Goal: Book appointment/travel/reservation

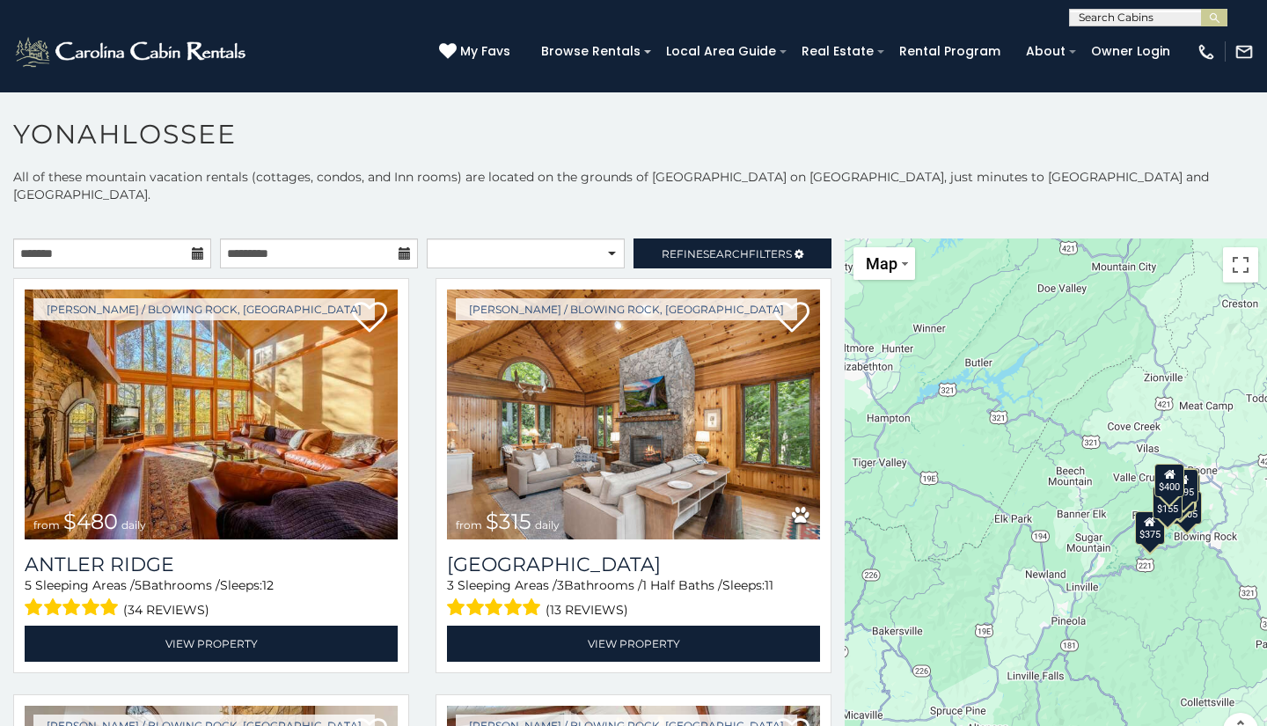
click at [192, 247] on icon at bounding box center [198, 253] width 12 height 12
click at [199, 247] on icon at bounding box center [198, 253] width 12 height 12
click at [113, 238] on input "text" at bounding box center [112, 253] width 198 height 30
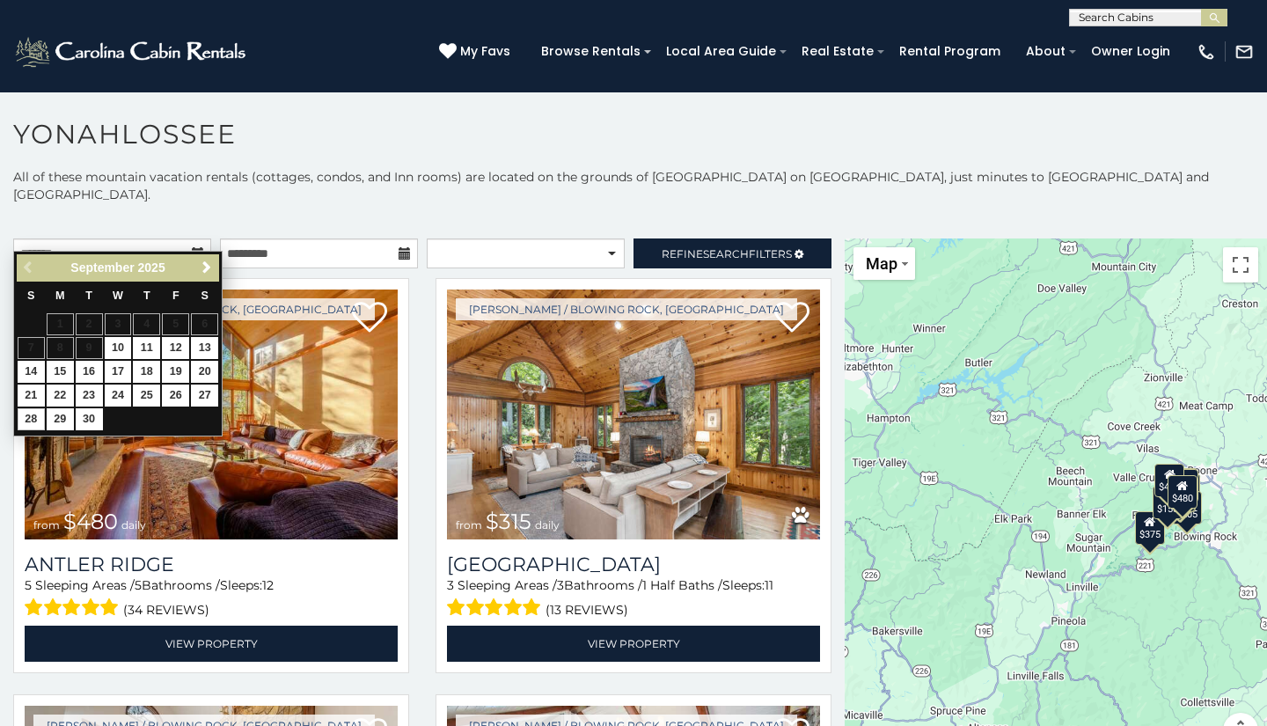
click at [33, 414] on link "28" at bounding box center [31, 419] width 27 height 22
type input "**********"
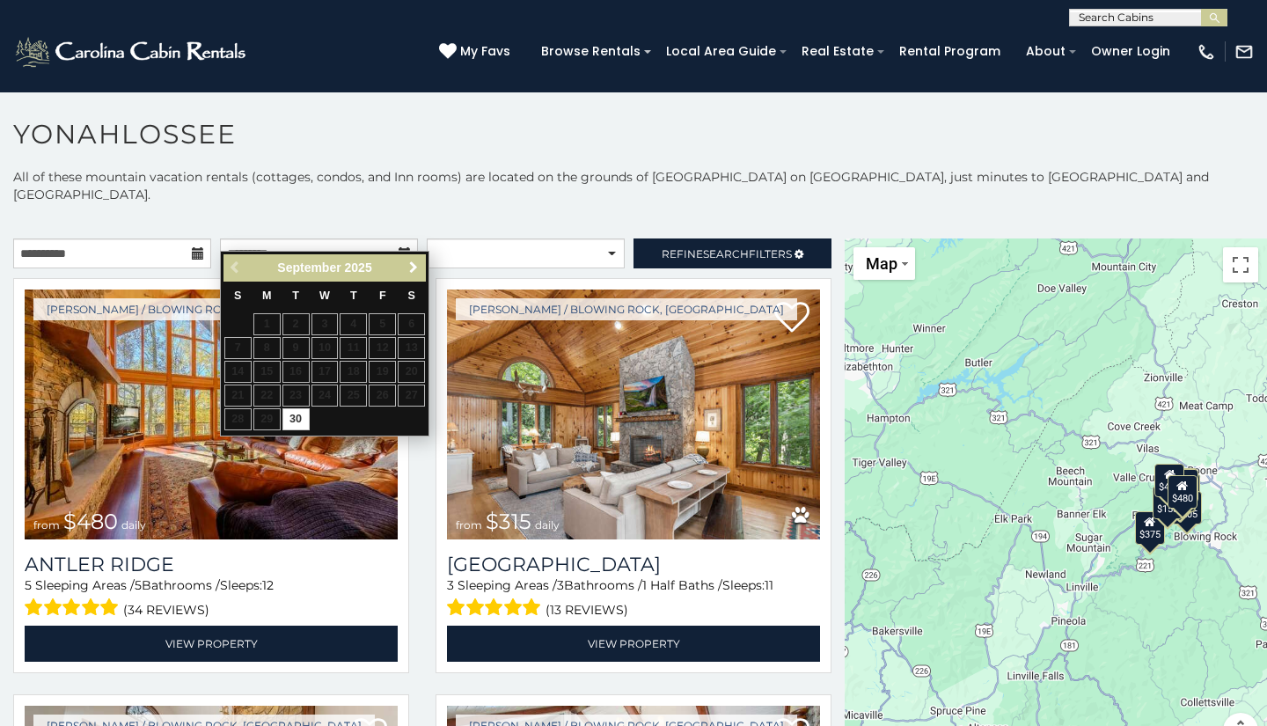
click at [417, 267] on span "Next" at bounding box center [414, 267] width 14 height 14
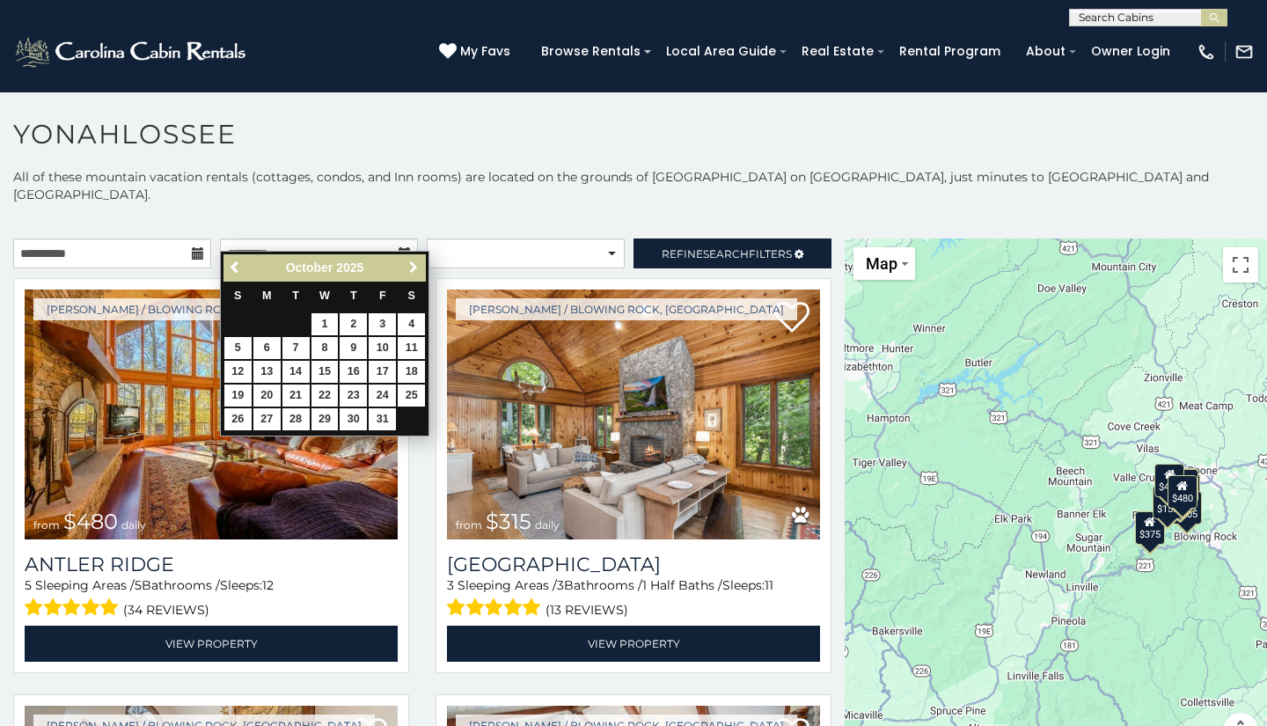
click at [417, 267] on span "Next" at bounding box center [414, 267] width 14 height 14
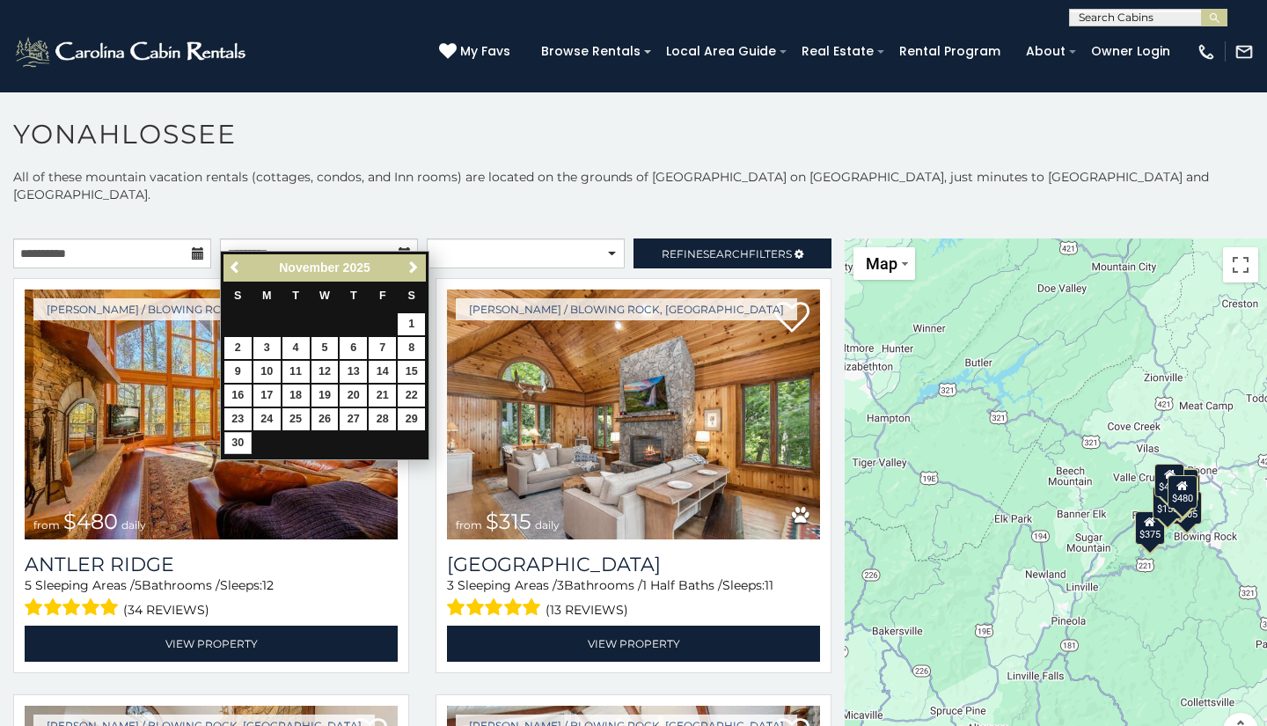
click at [231, 433] on link "30" at bounding box center [237, 443] width 27 height 22
type input "**********"
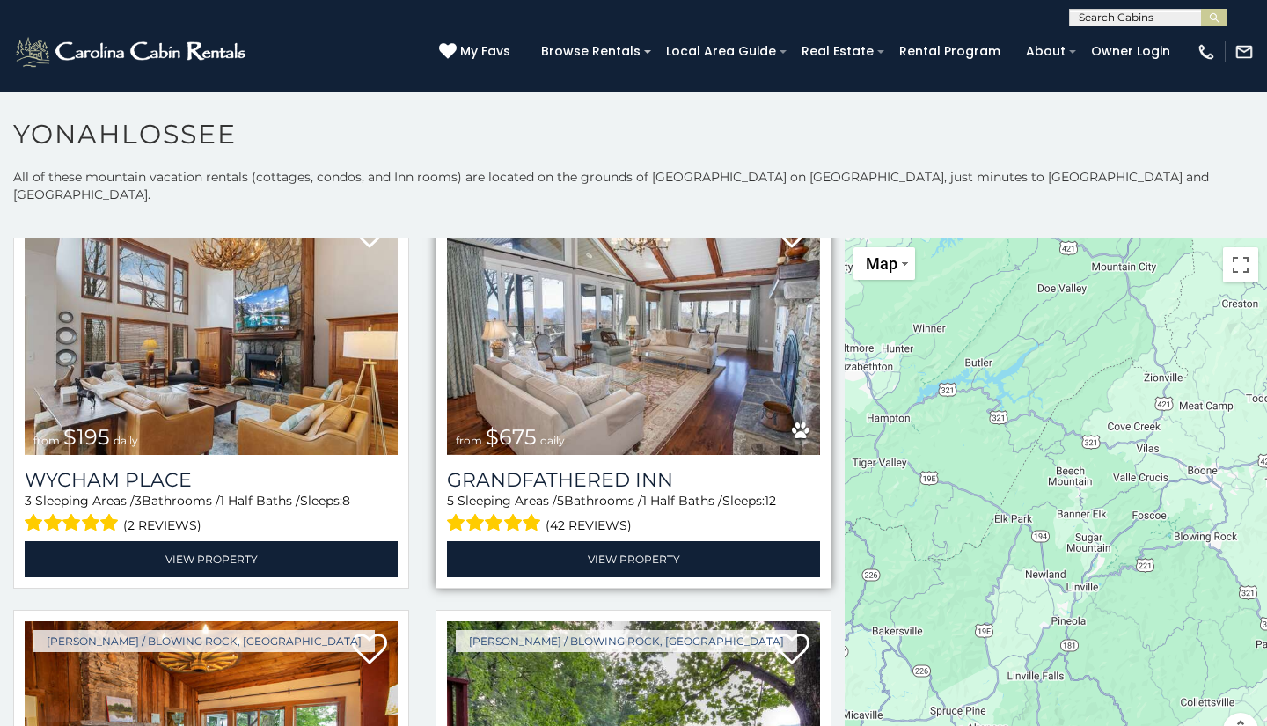
scroll to position [502, 0]
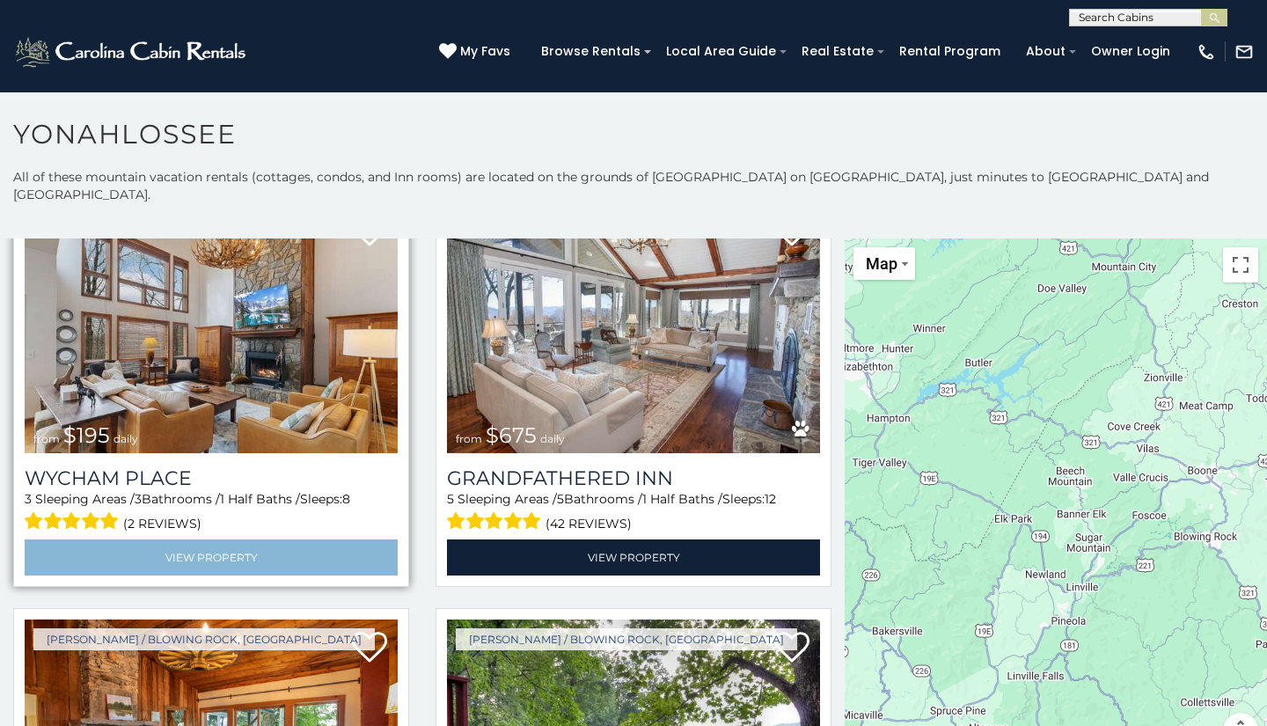
click at [200, 539] on link "View Property" at bounding box center [211, 557] width 373 height 36
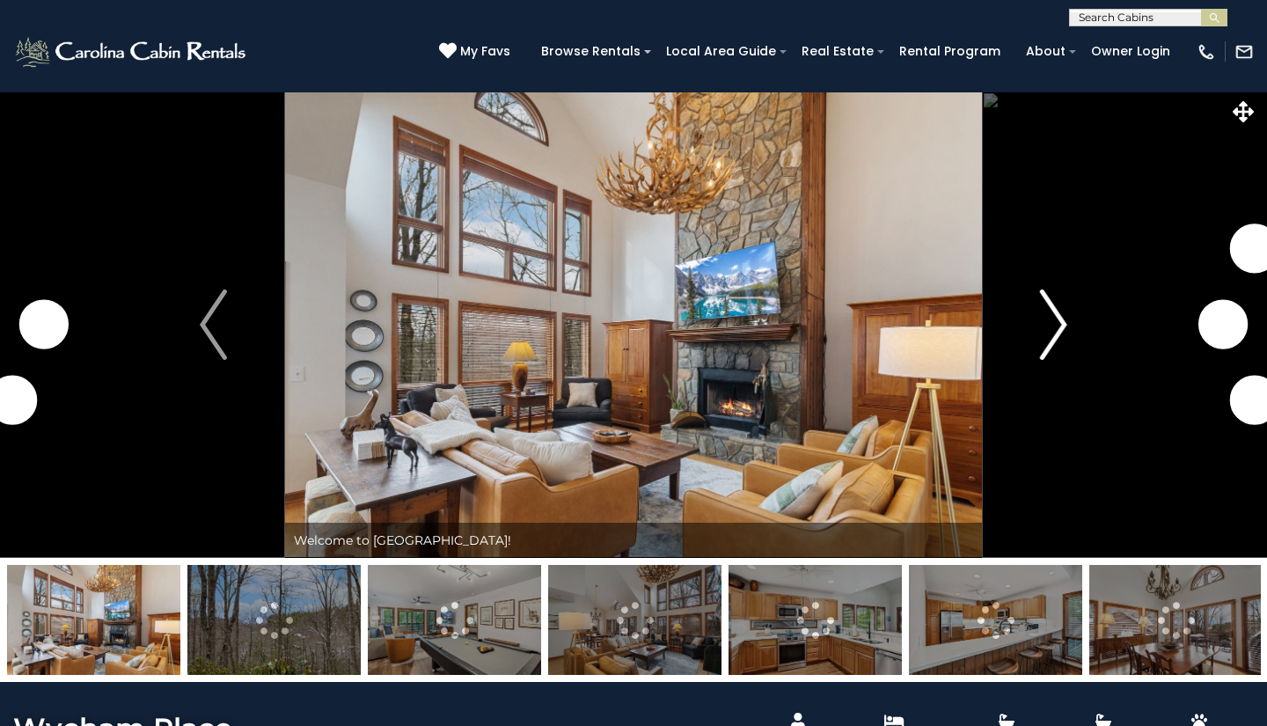
click at [1053, 322] on img "Next" at bounding box center [1053, 325] width 26 height 70
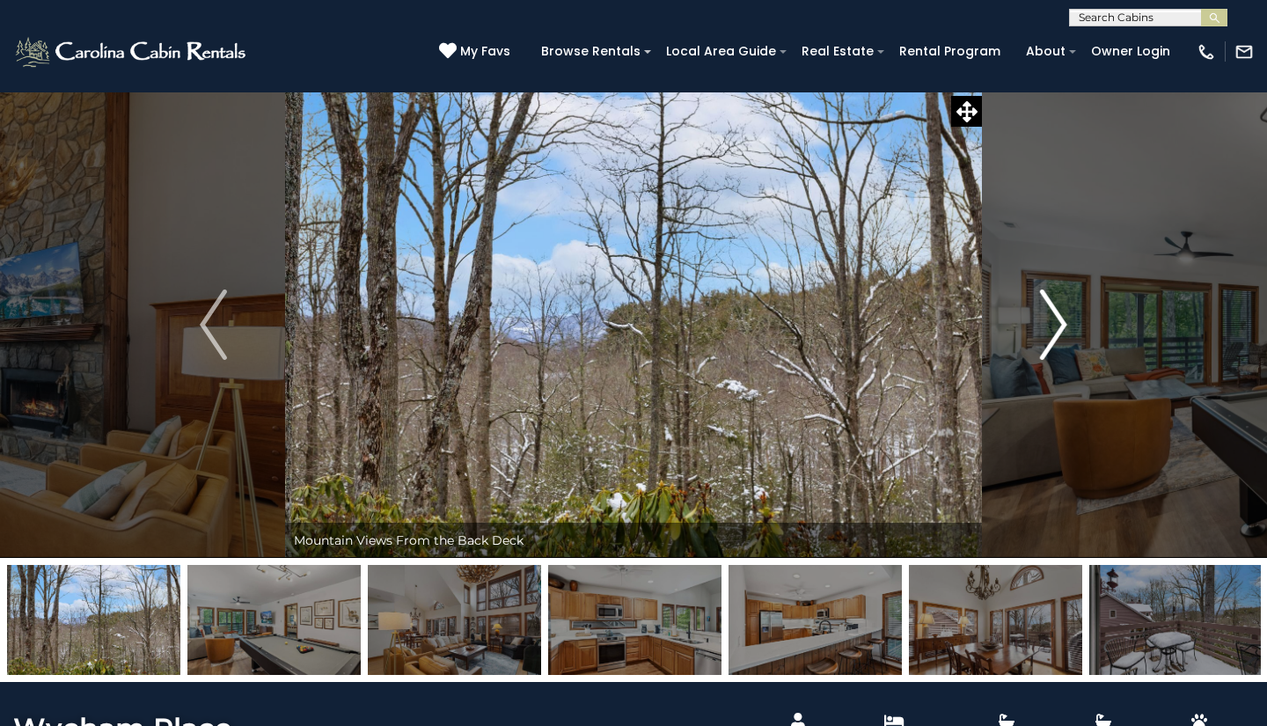
click at [1066, 311] on img "Next" at bounding box center [1053, 325] width 26 height 70
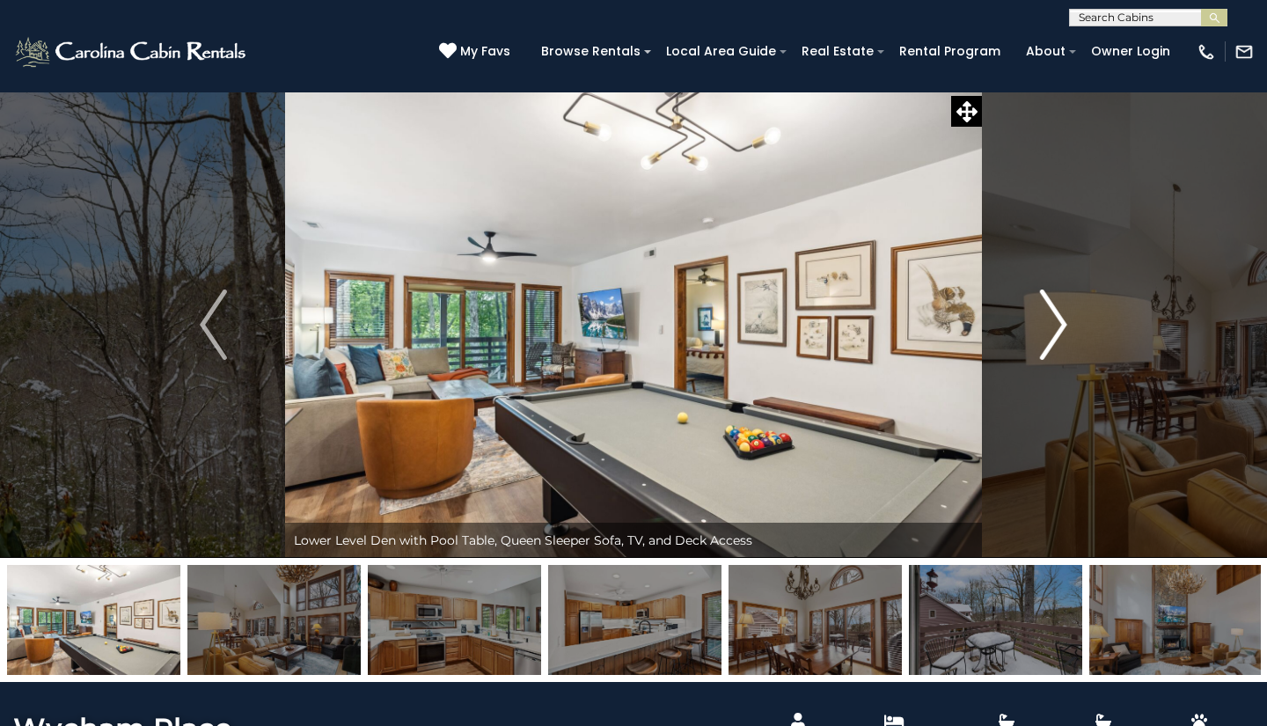
click at [1056, 324] on img "Next" at bounding box center [1053, 325] width 26 height 70
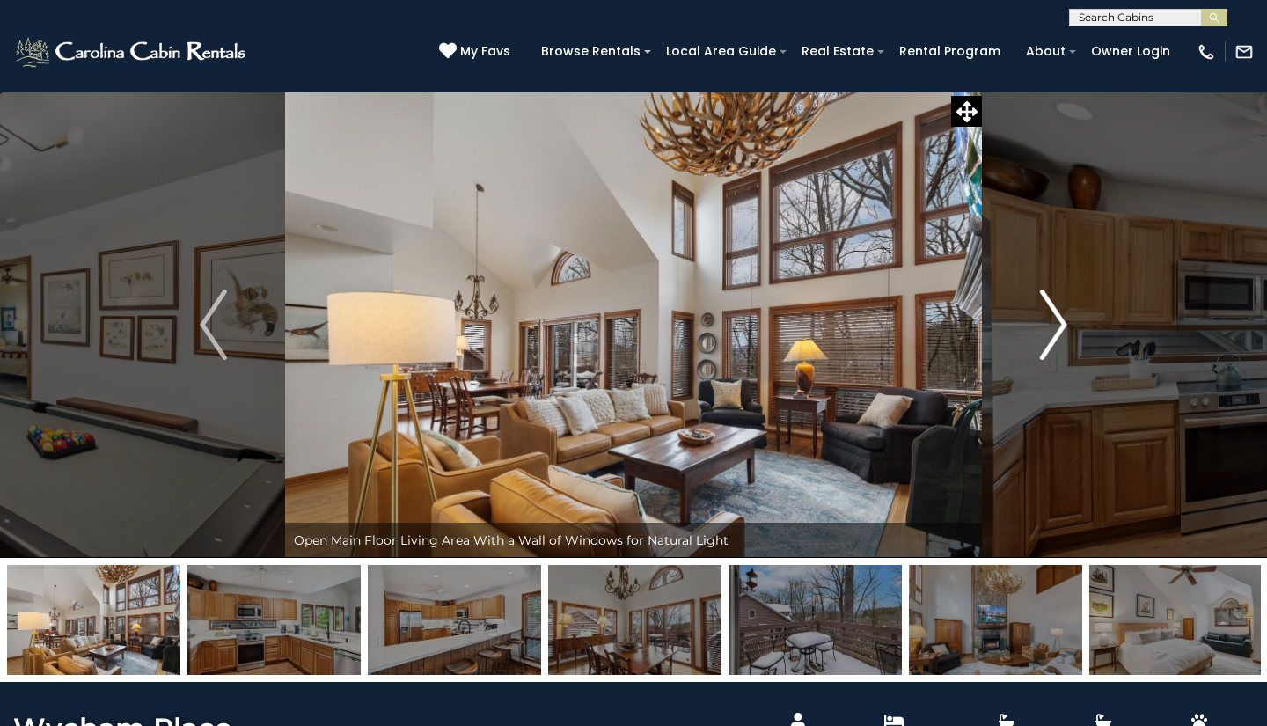
click at [1056, 324] on img "Next" at bounding box center [1053, 325] width 26 height 70
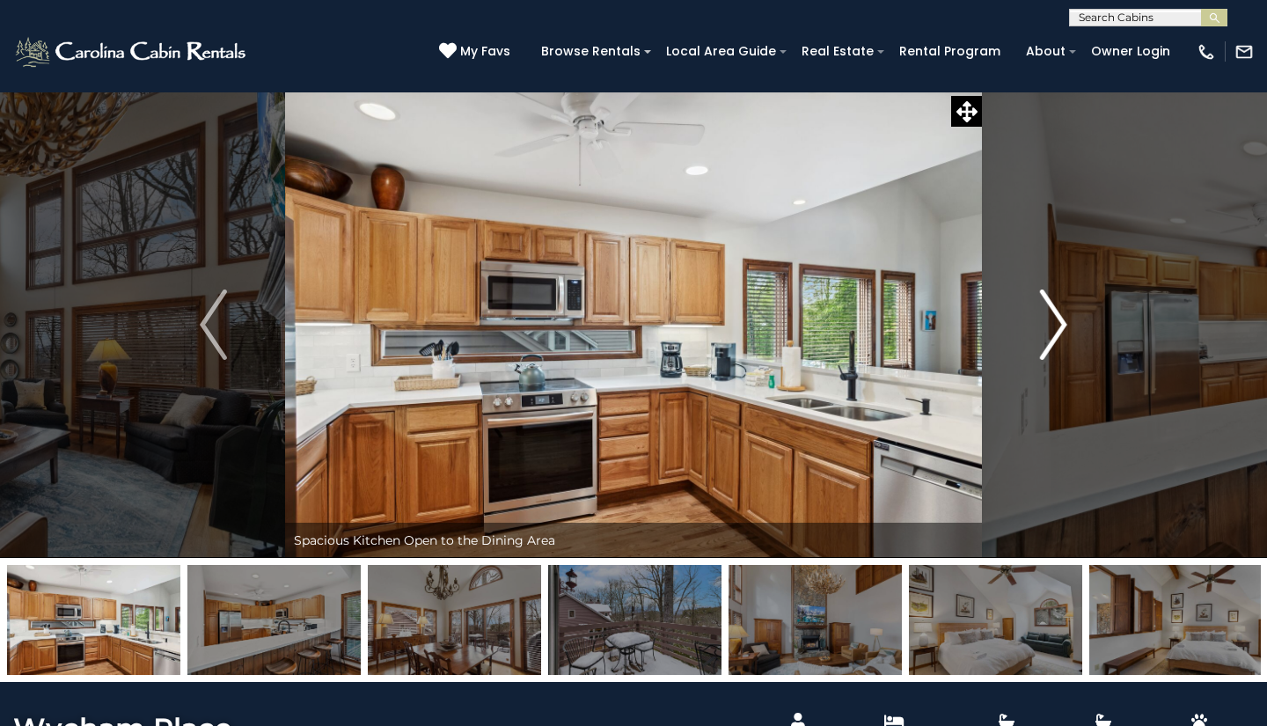
click at [1056, 324] on img "Next" at bounding box center [1053, 325] width 26 height 70
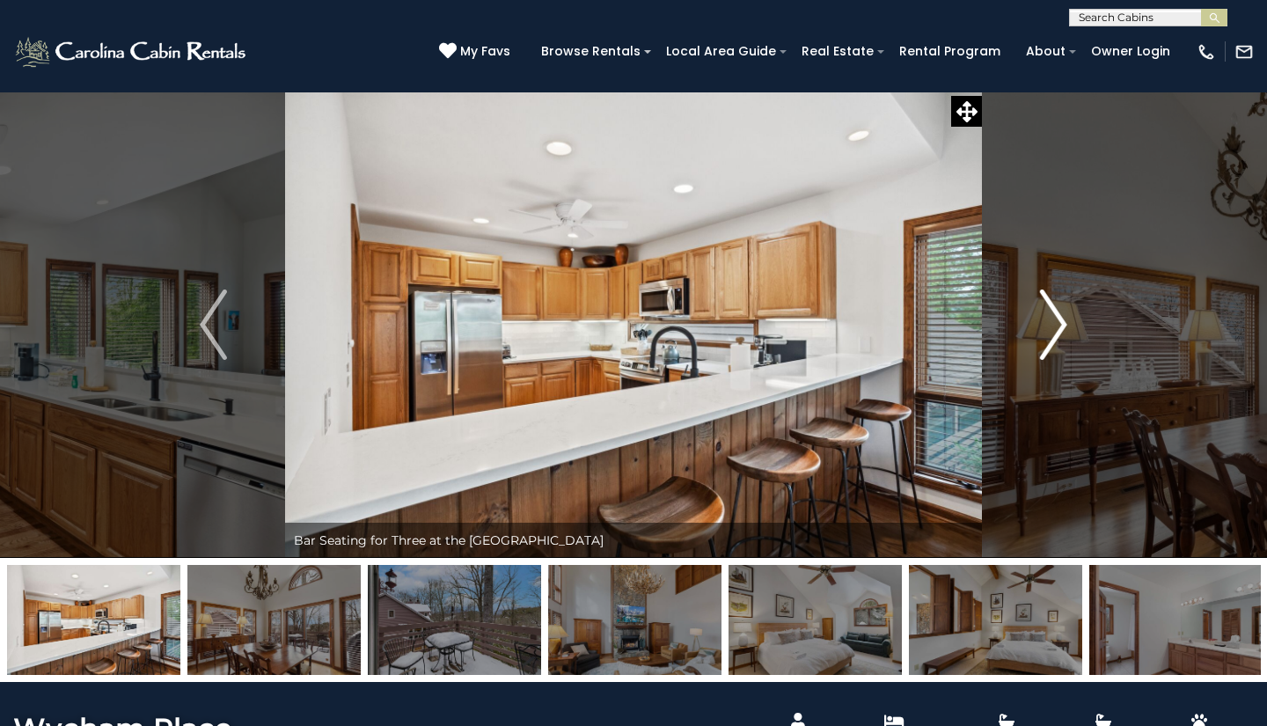
click at [1056, 324] on img "Next" at bounding box center [1053, 325] width 26 height 70
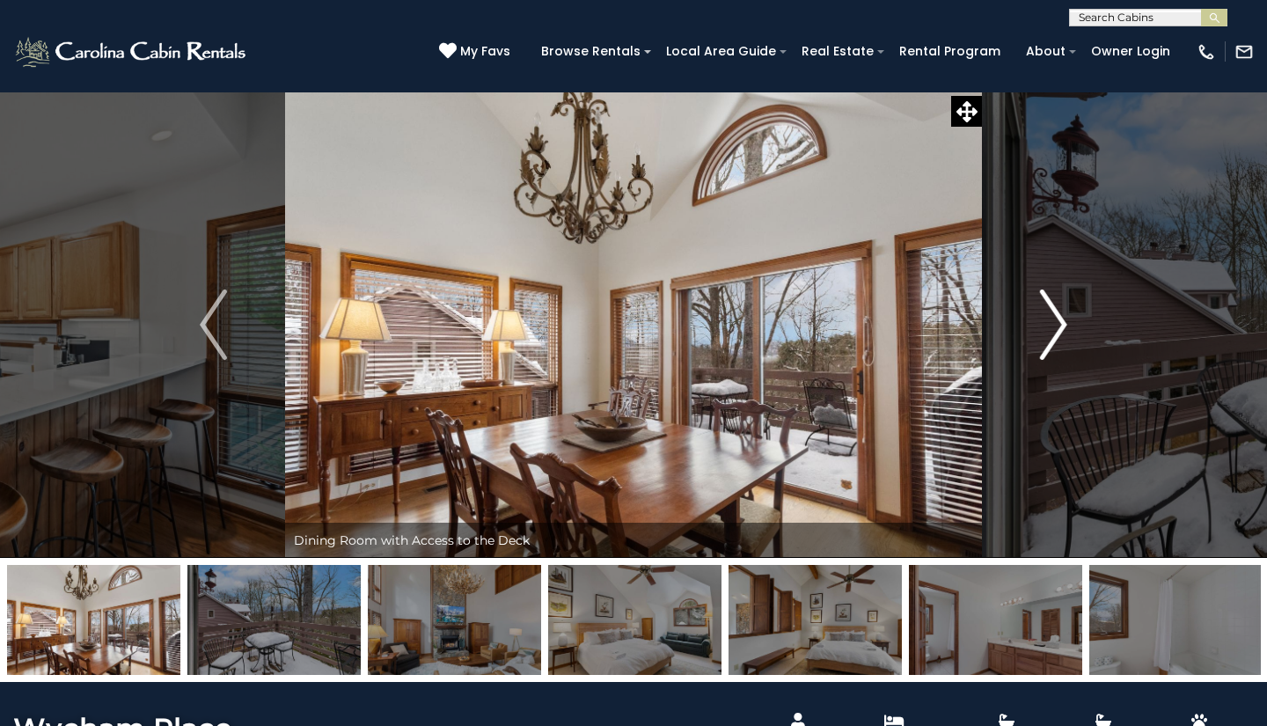
click at [1056, 324] on img "Next" at bounding box center [1053, 325] width 26 height 70
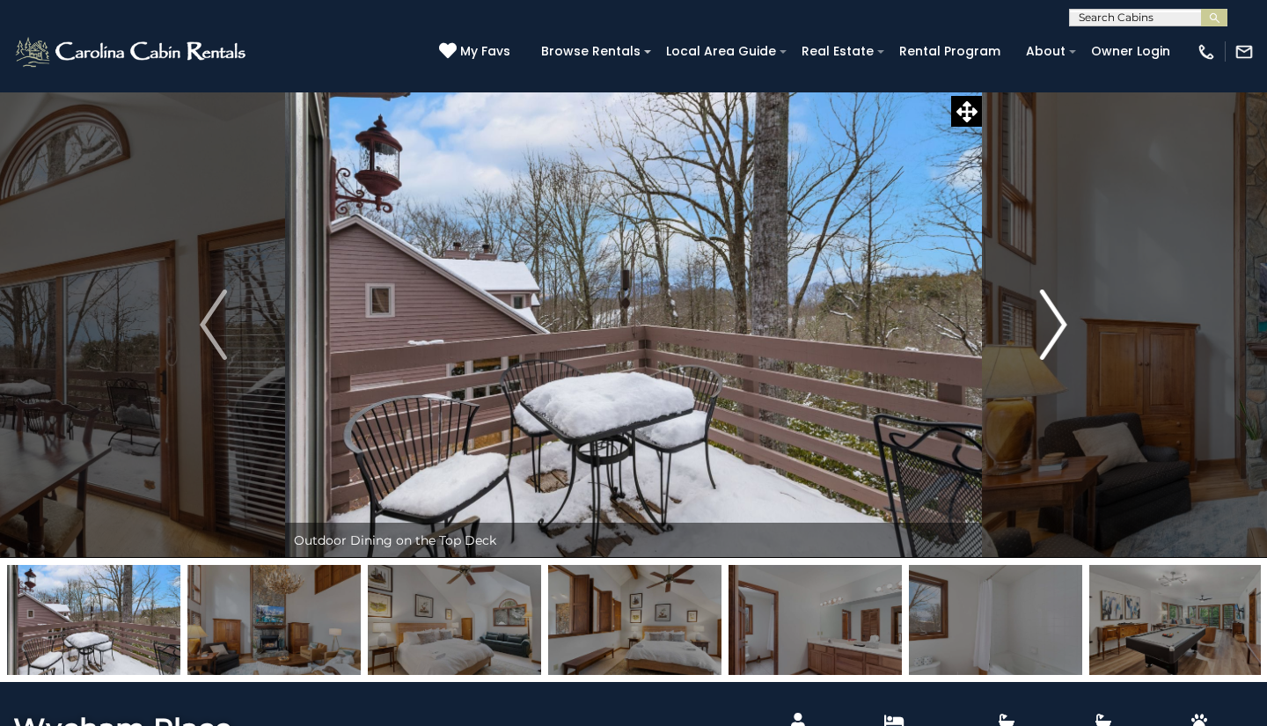
click at [1056, 324] on img "Next" at bounding box center [1053, 325] width 26 height 70
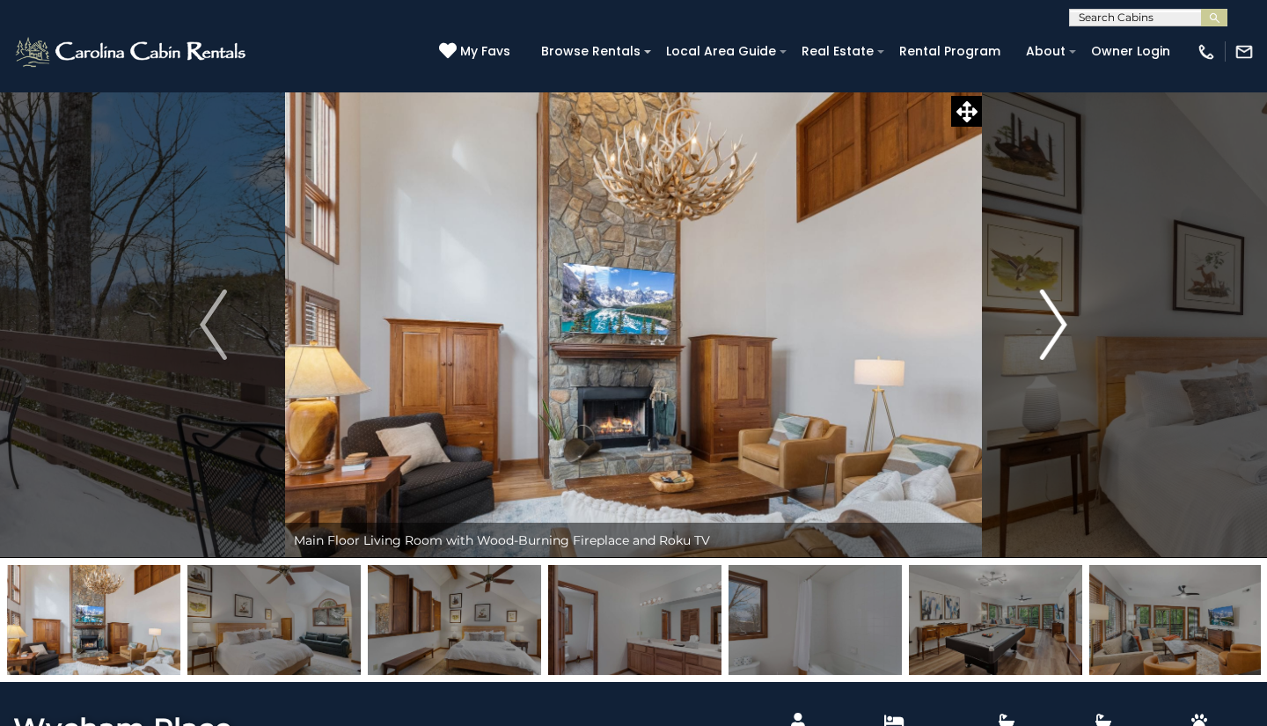
click at [1056, 324] on img "Next" at bounding box center [1053, 325] width 26 height 70
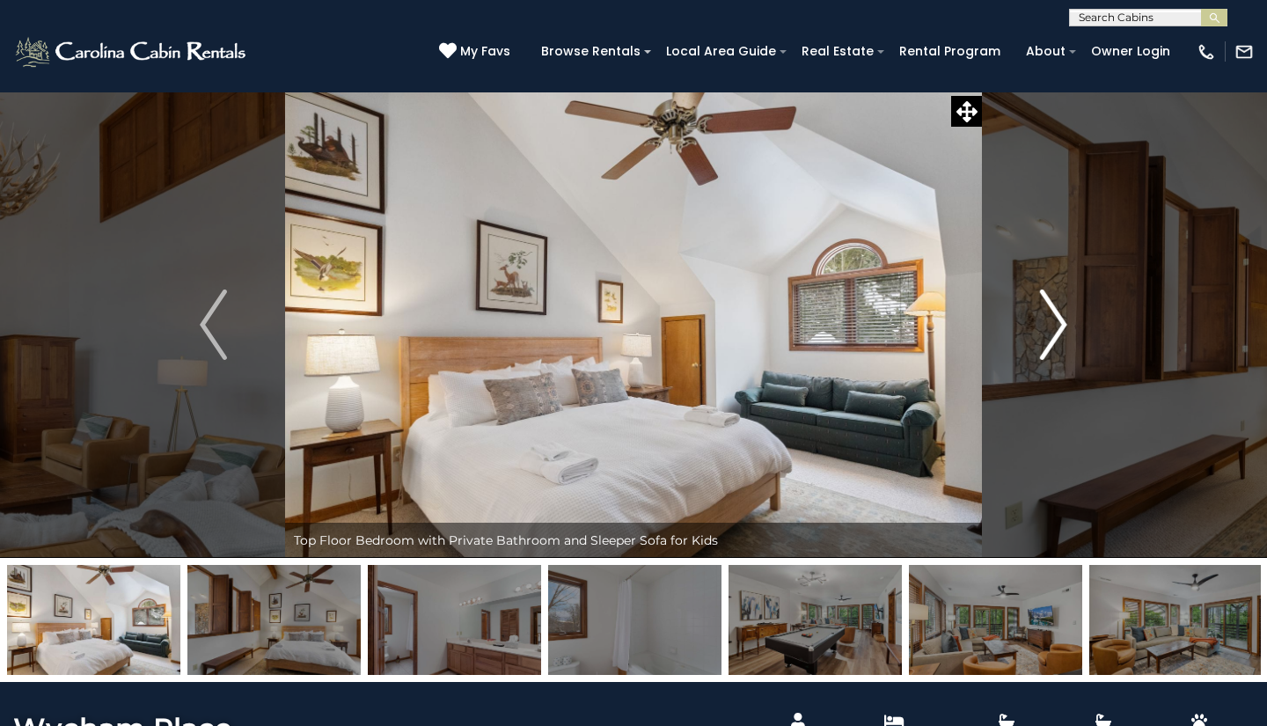
click at [1061, 325] on img "Next" at bounding box center [1053, 325] width 26 height 70
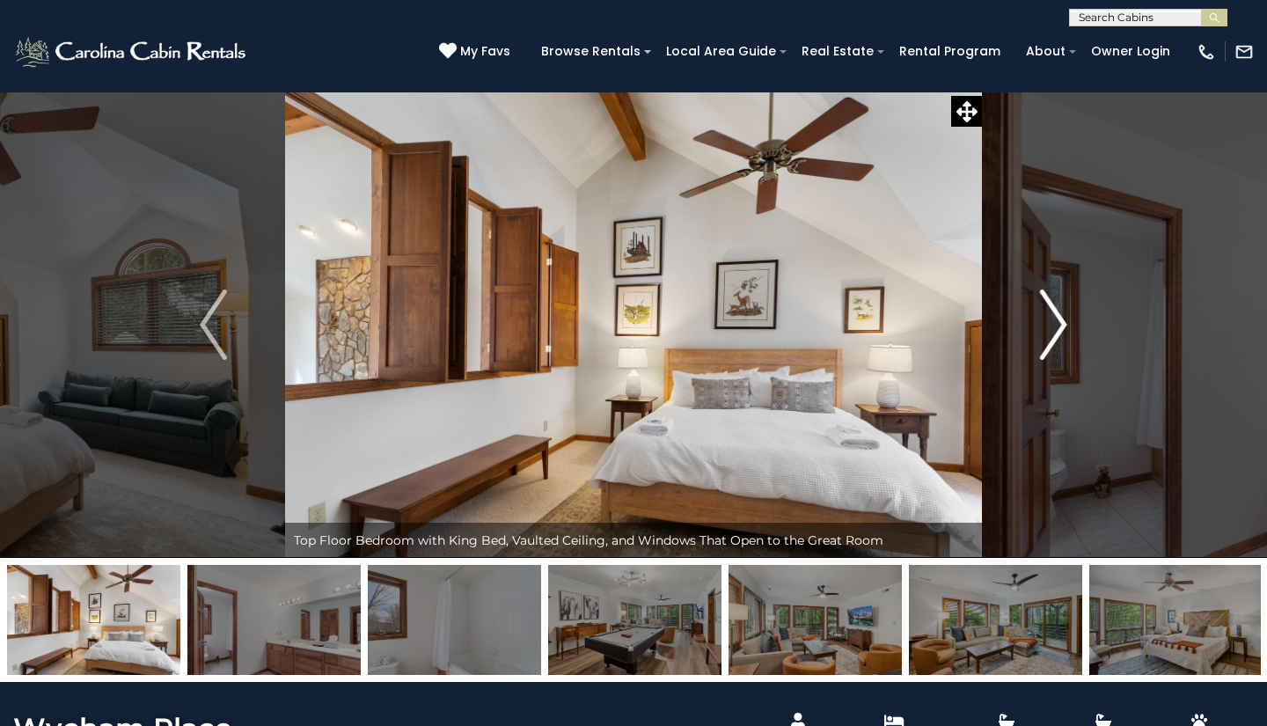
click at [1060, 326] on img "Next" at bounding box center [1053, 325] width 26 height 70
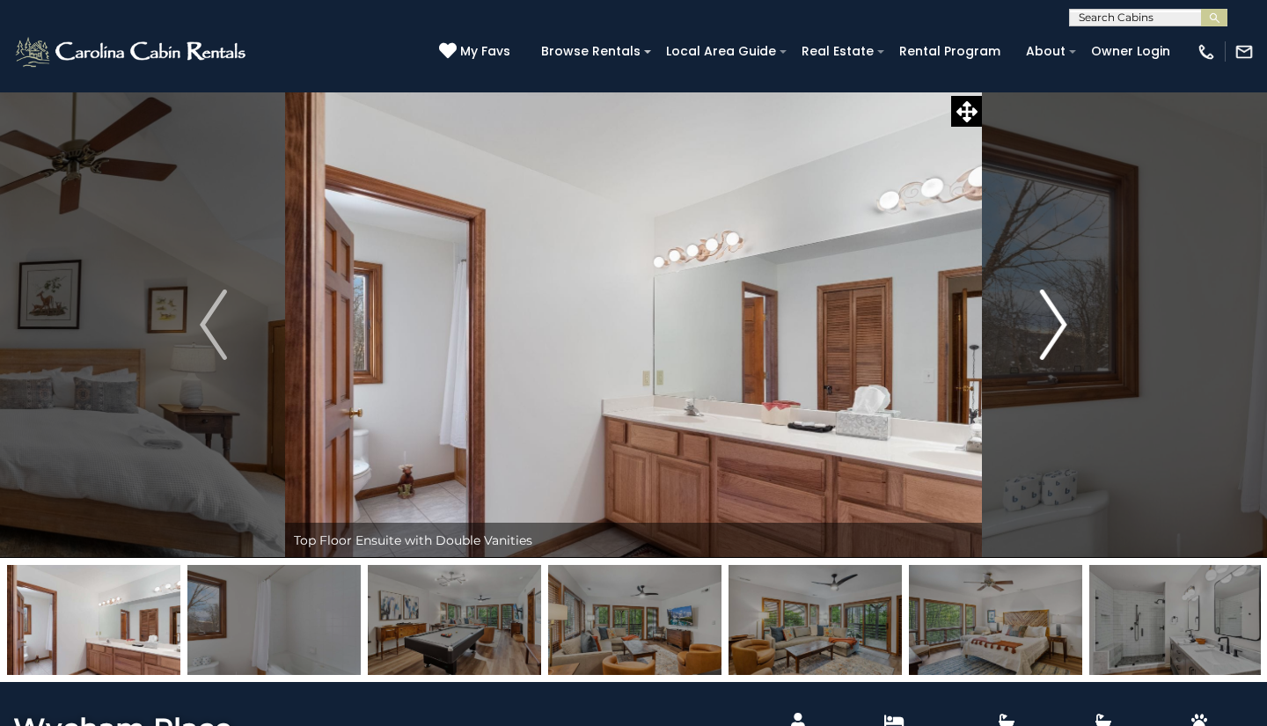
click at [1060, 326] on img "Next" at bounding box center [1053, 325] width 26 height 70
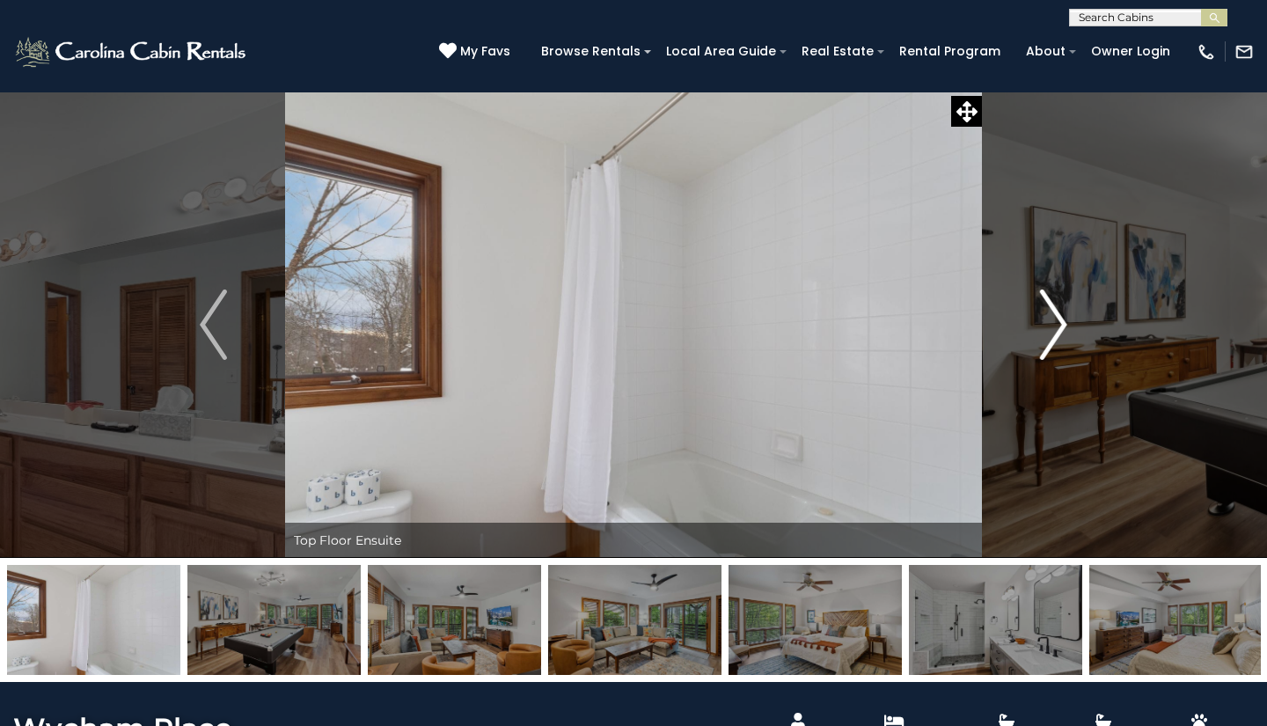
click at [1051, 322] on img "Next" at bounding box center [1053, 325] width 26 height 70
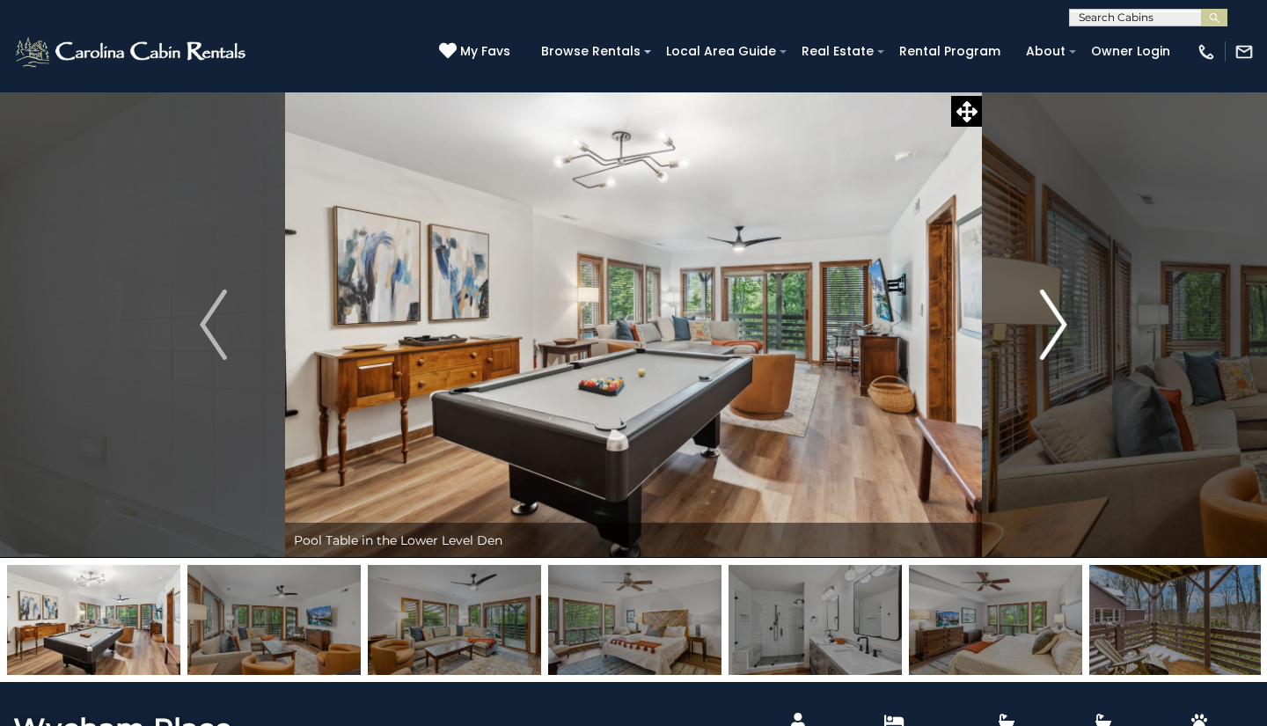
click at [1057, 322] on img "Next" at bounding box center [1053, 325] width 26 height 70
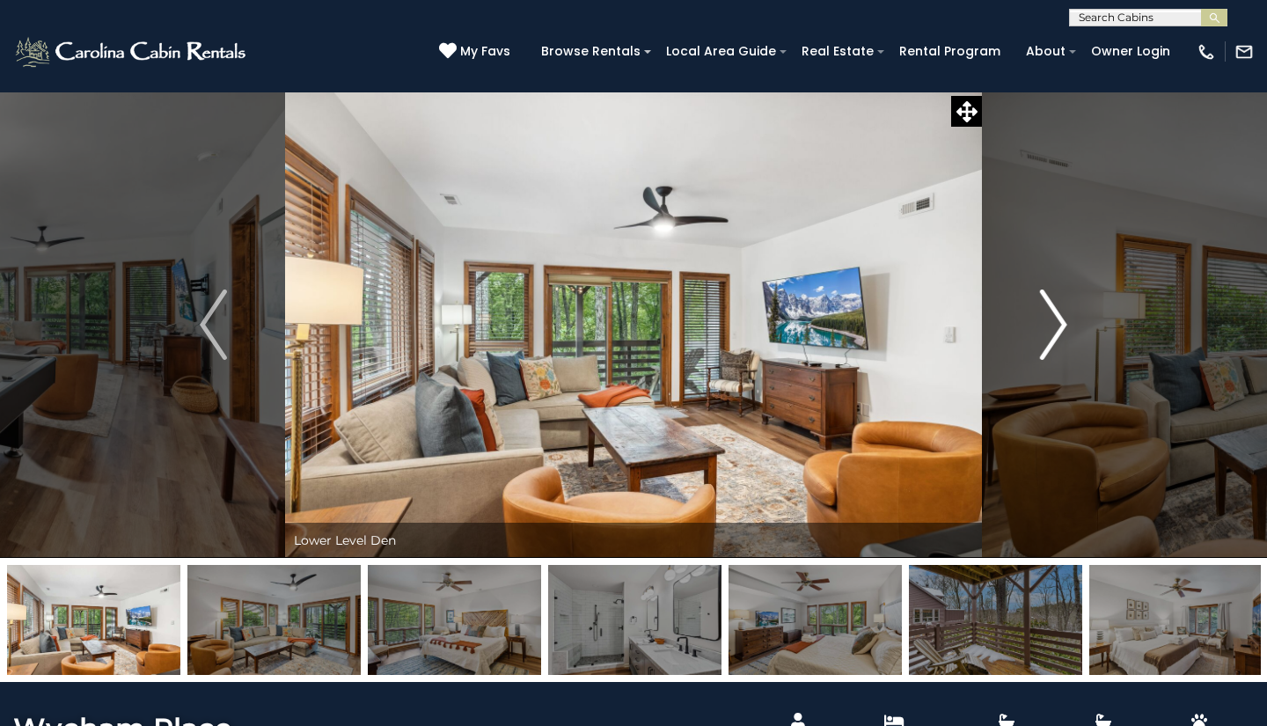
click at [1057, 322] on img "Next" at bounding box center [1053, 325] width 26 height 70
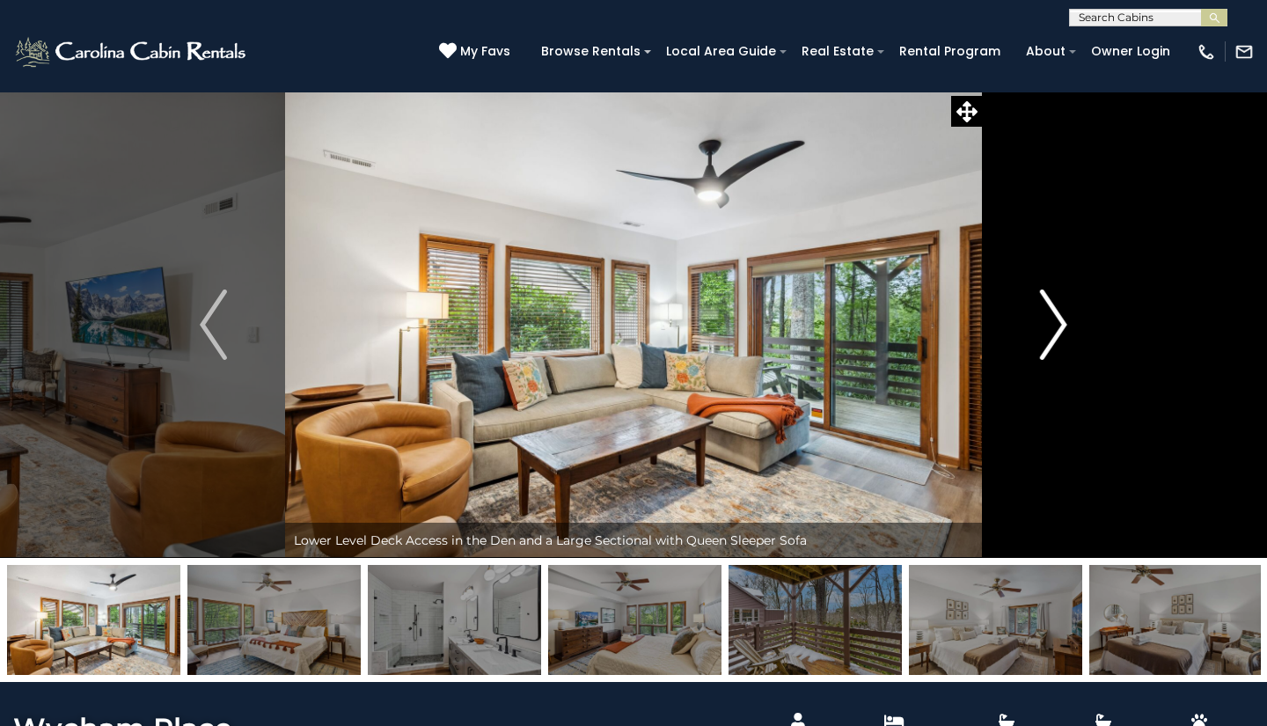
click at [1057, 322] on img "Next" at bounding box center [1053, 325] width 26 height 70
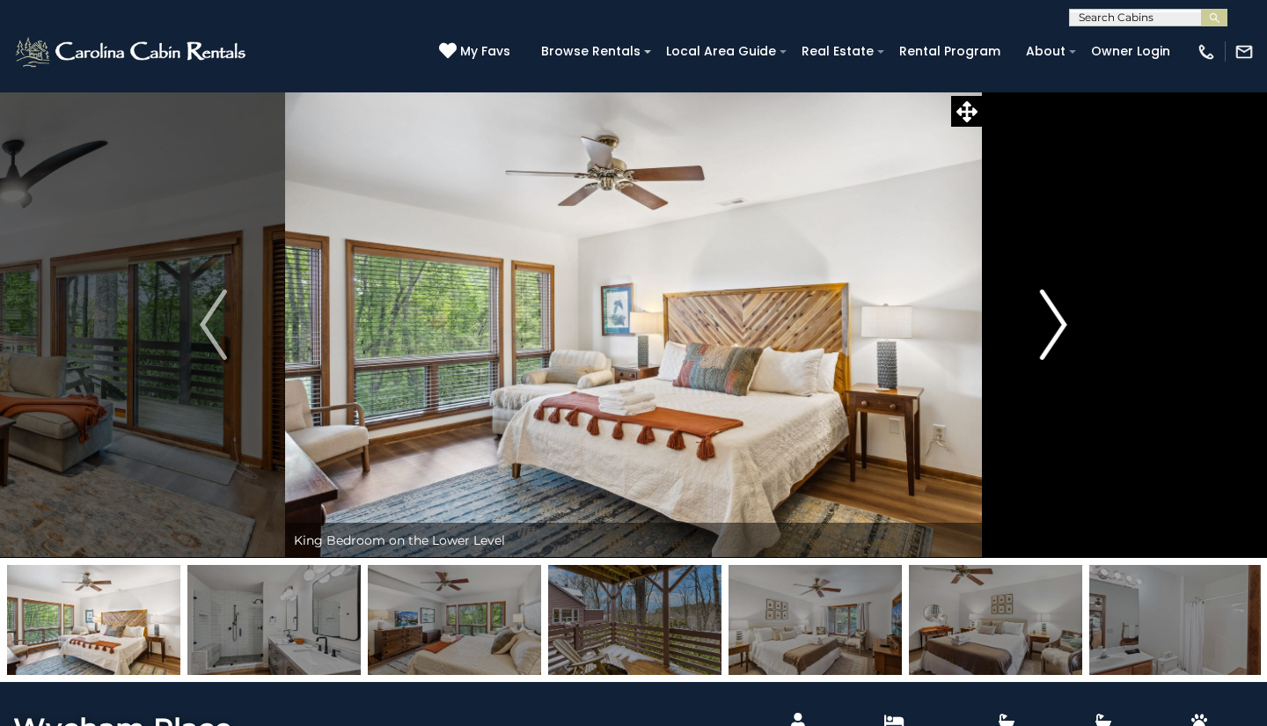
click at [1057, 322] on img "Next" at bounding box center [1053, 325] width 26 height 70
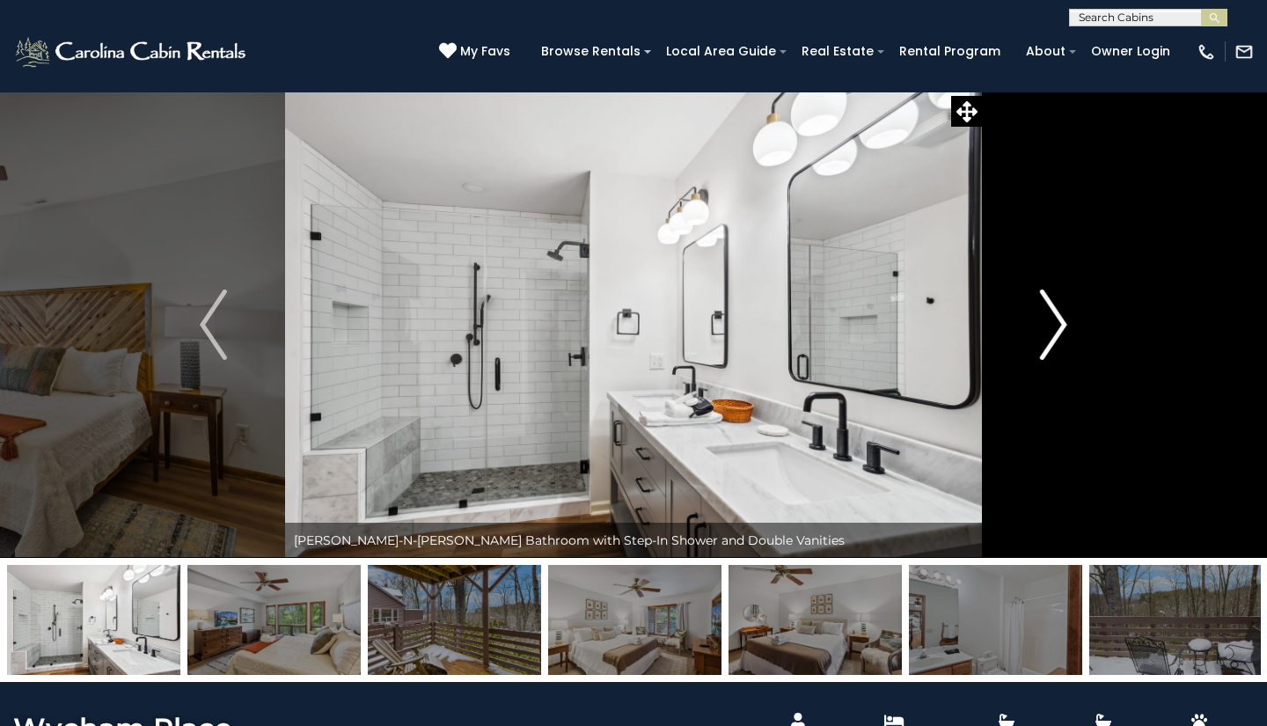
click at [1057, 322] on img "Next" at bounding box center [1053, 325] width 26 height 70
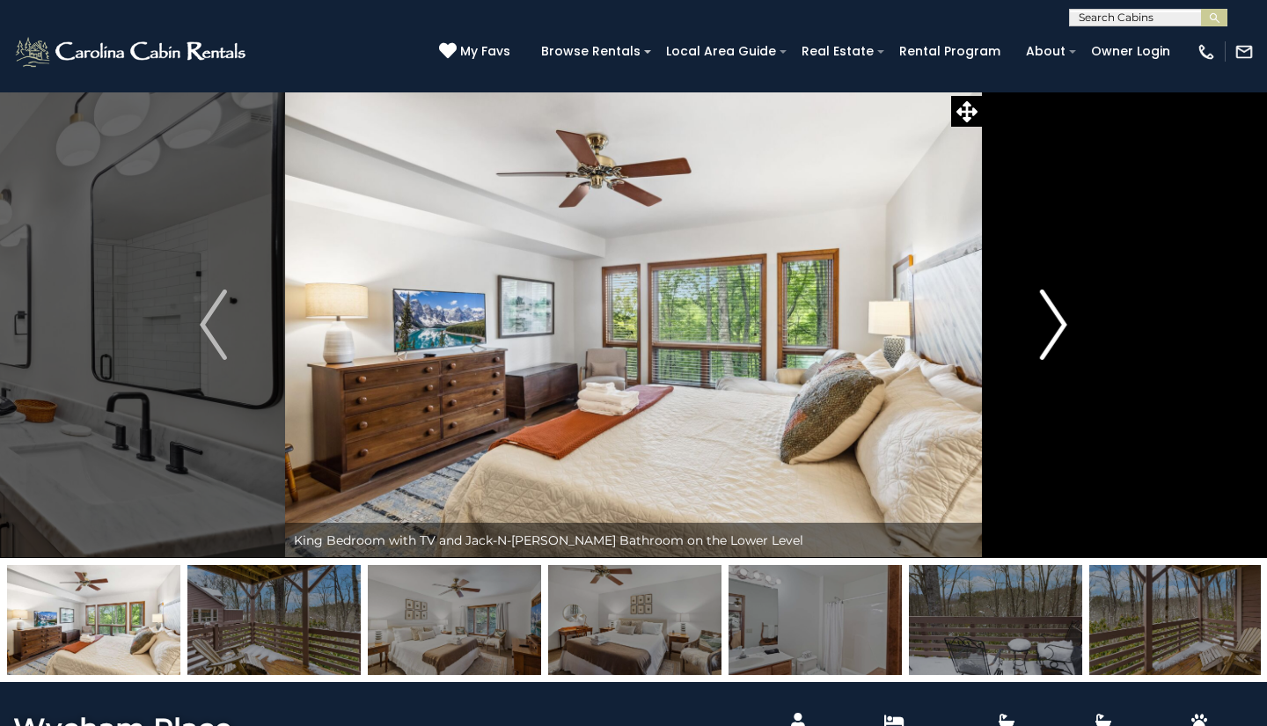
click at [1057, 322] on img "Next" at bounding box center [1053, 325] width 26 height 70
